Goal: Check status

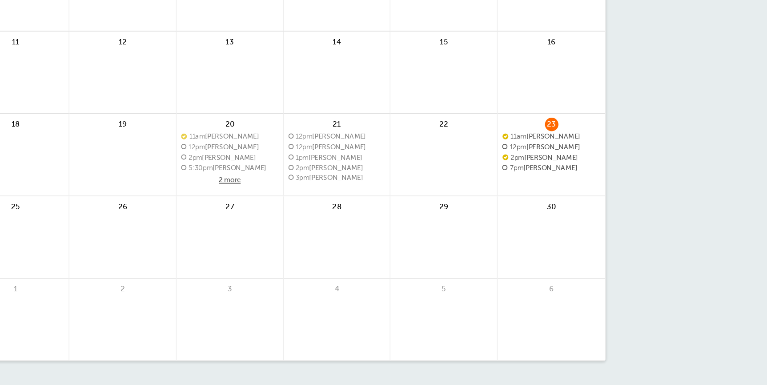
scroll to position [112, 0]
click at [569, 145] on span "2pm [PERSON_NAME]" at bounding box center [573, 147] width 58 height 5
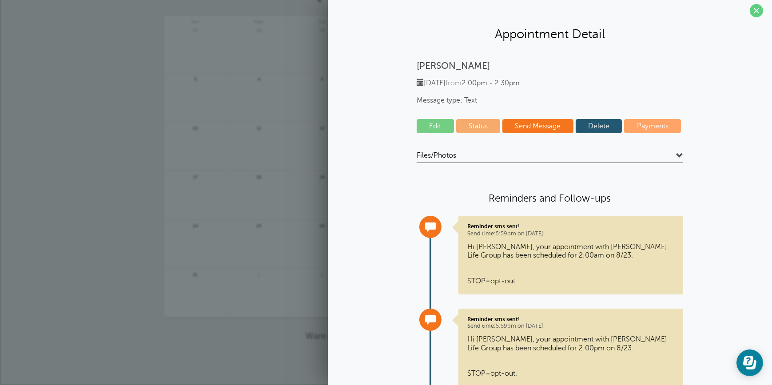
scroll to position [4, 0]
click at [466, 130] on link "Status" at bounding box center [478, 127] width 44 height 14
select select "confirmed"
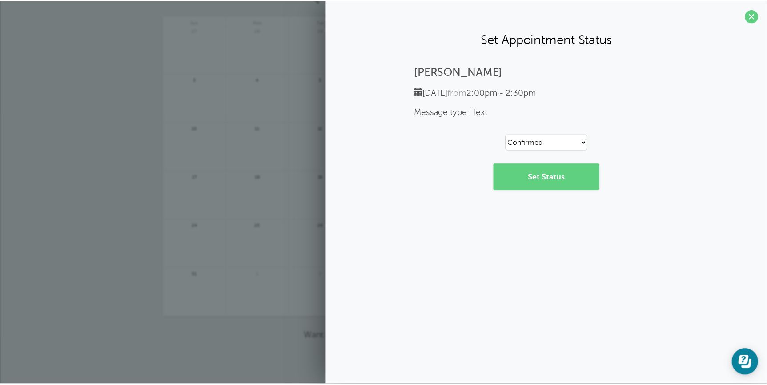
scroll to position [0, 0]
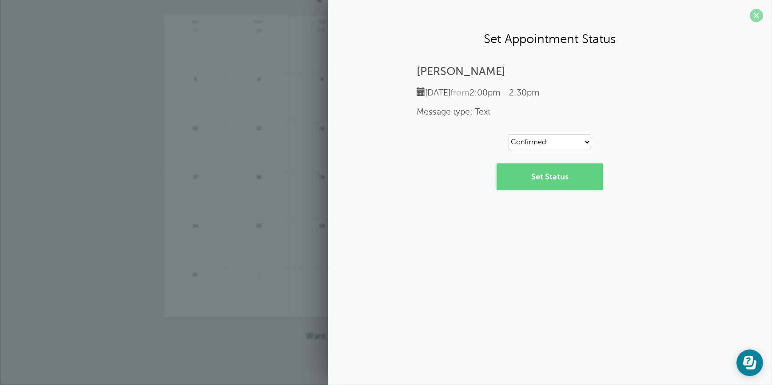
click at [756, 15] on span at bounding box center [756, 15] width 13 height 13
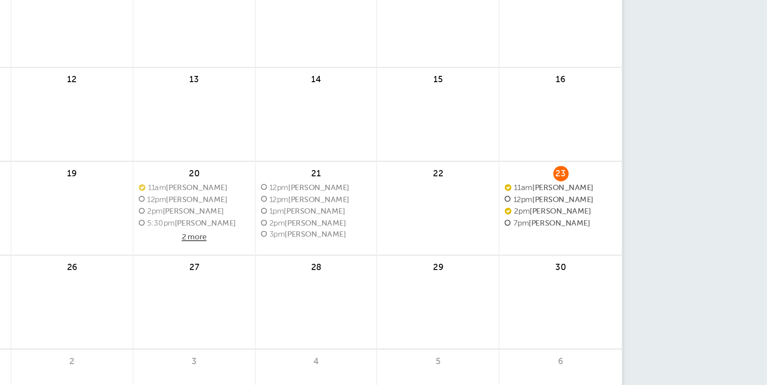
scroll to position [62, 0]
